Goal: Check status: Check status

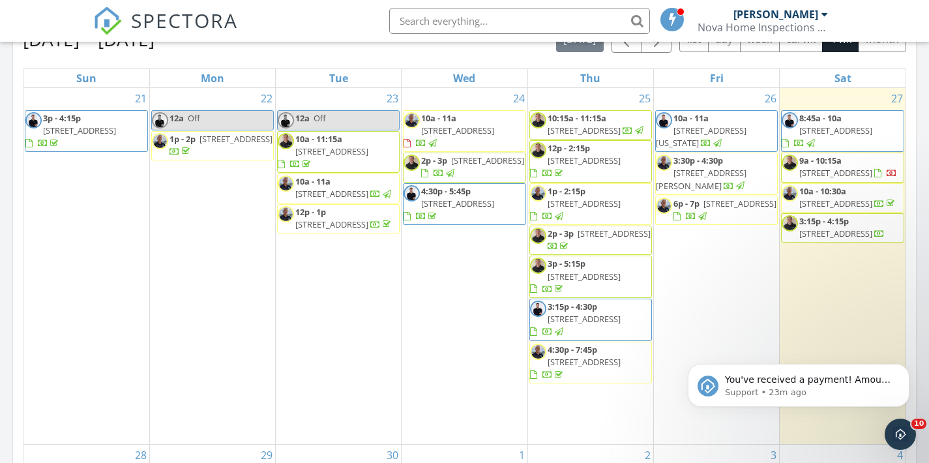
click at [852, 167] on span "3111 NW 4th Pl, Fort Lauderdale 33311" at bounding box center [835, 173] width 73 height 12
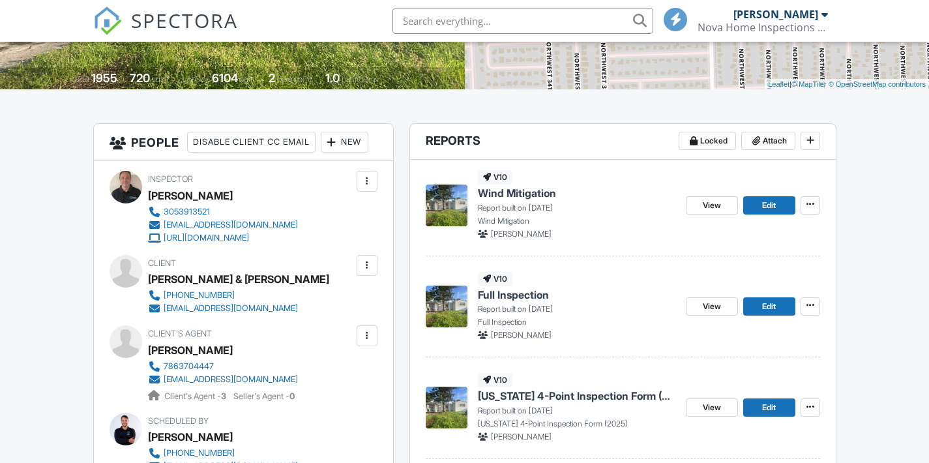
drag, startPoint x: 422, startPoint y: 301, endPoint x: 431, endPoint y: 216, distance: 85.3
click at [431, 216] on div "v10 Wind Mitigation Report built on [DATE] Wind Mitigation [PERSON_NAME] View E…" at bounding box center [623, 331] width 426 height 343
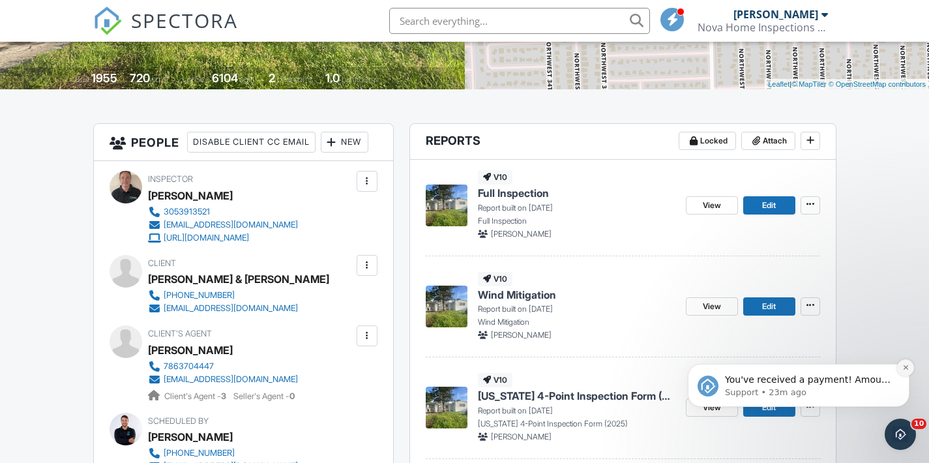
click at [904, 369] on icon "Dismiss notification" at bounding box center [905, 367] width 7 height 7
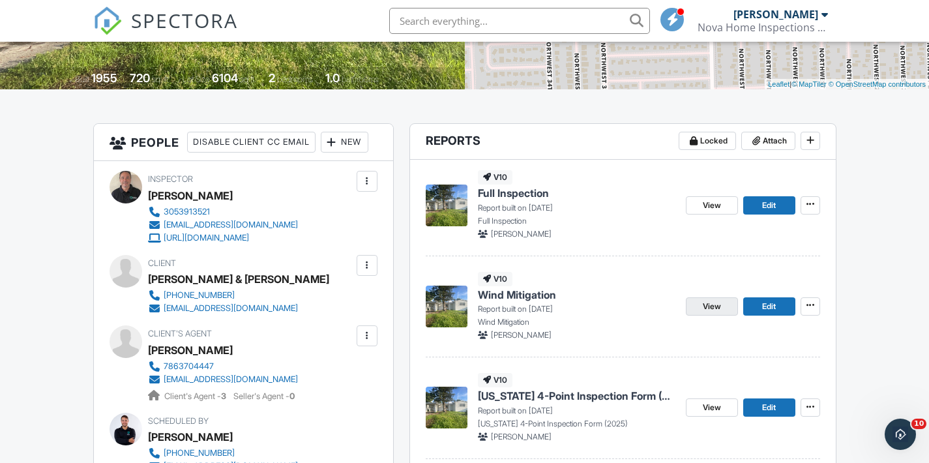
click at [705, 308] on span "View" at bounding box center [712, 306] width 18 height 13
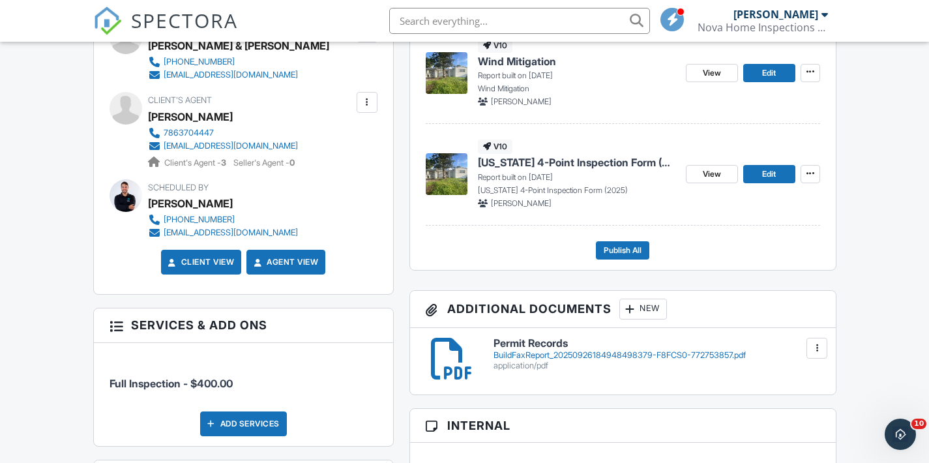
scroll to position [494, 0]
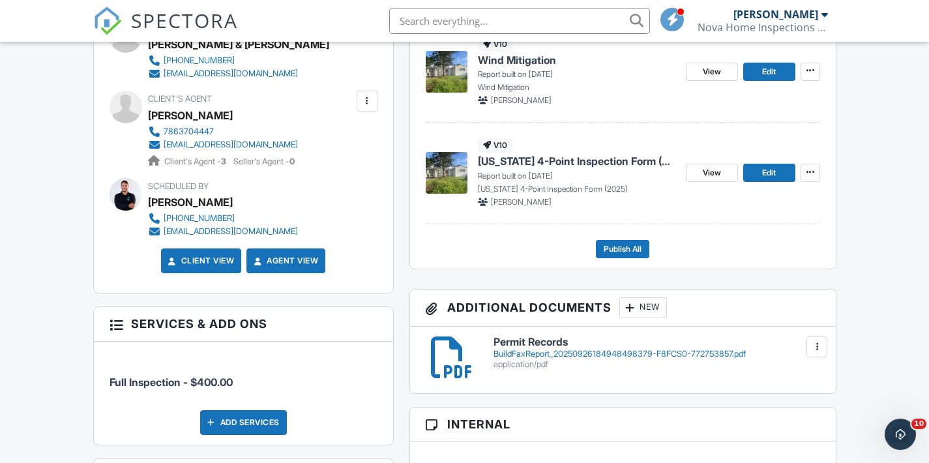
click at [717, 353] on div "BuildFaxReport_20250926184948498379-F8FCS0-772753857.pdf" at bounding box center [657, 354] width 326 height 10
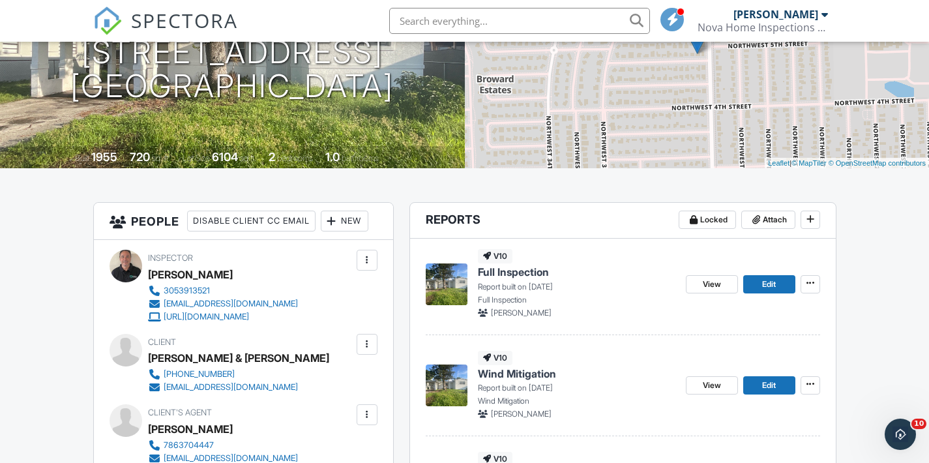
scroll to position [181, 0]
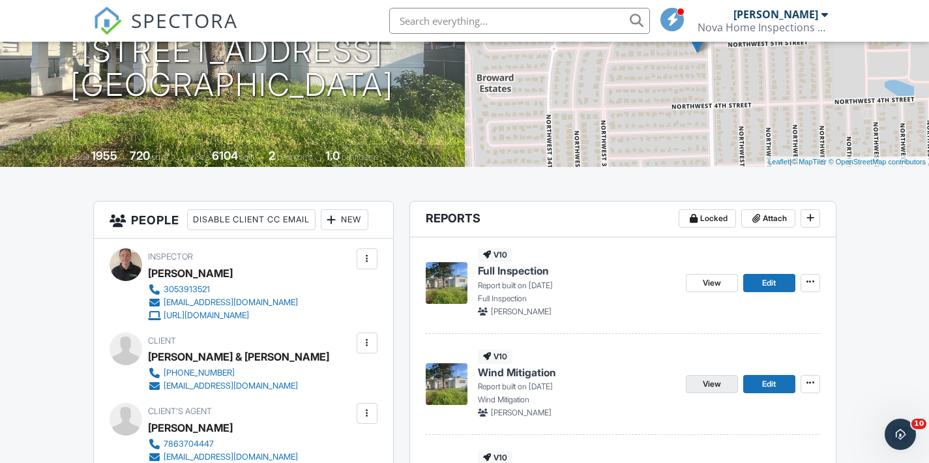
click at [717, 375] on link "View" at bounding box center [712, 384] width 52 height 18
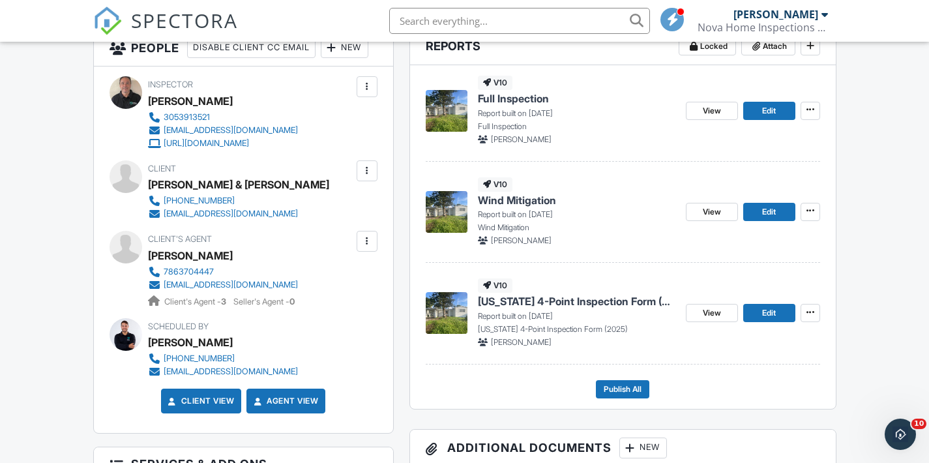
scroll to position [386, 0]
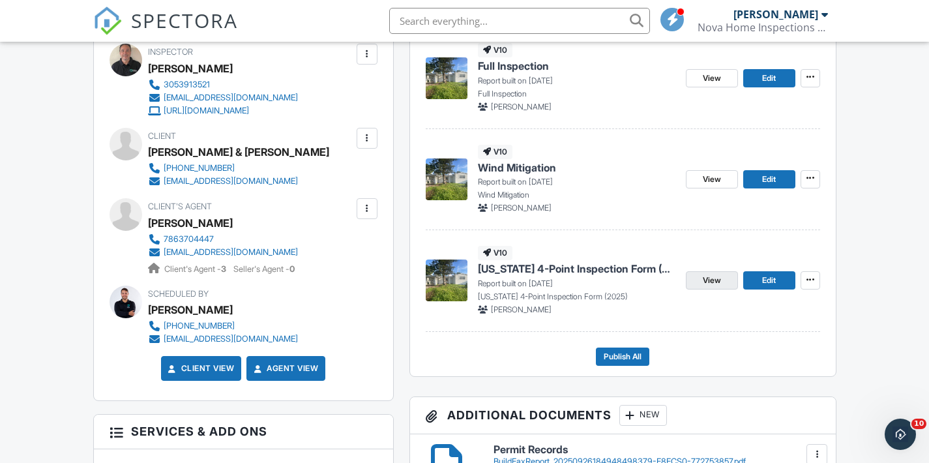
click at [722, 287] on link "View" at bounding box center [712, 280] width 52 height 18
click at [713, 85] on link "View" at bounding box center [712, 78] width 52 height 18
